Goal: Information Seeking & Learning: Check status

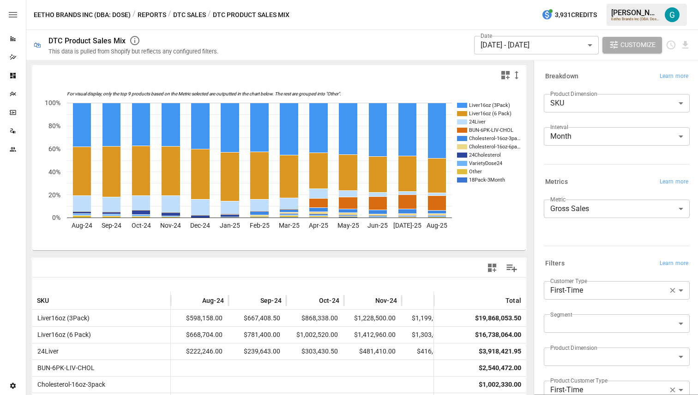
scroll to position [54, 0]
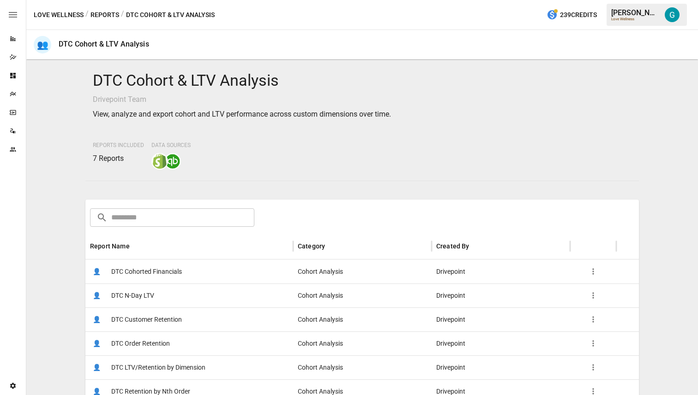
scroll to position [104, 0]
